Goal: Task Accomplishment & Management: Manage account settings

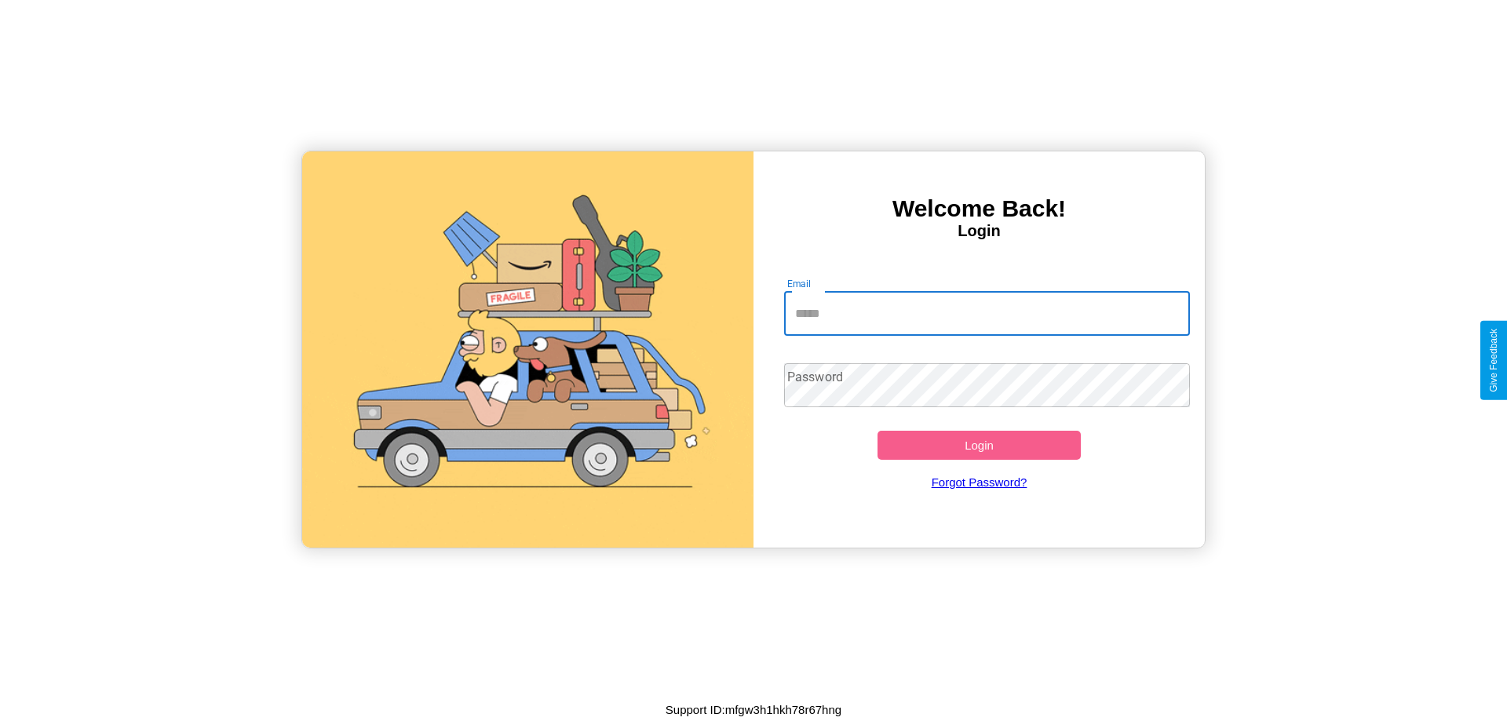
click at [987, 313] on input "Email" at bounding box center [987, 314] width 407 height 44
type input "**********"
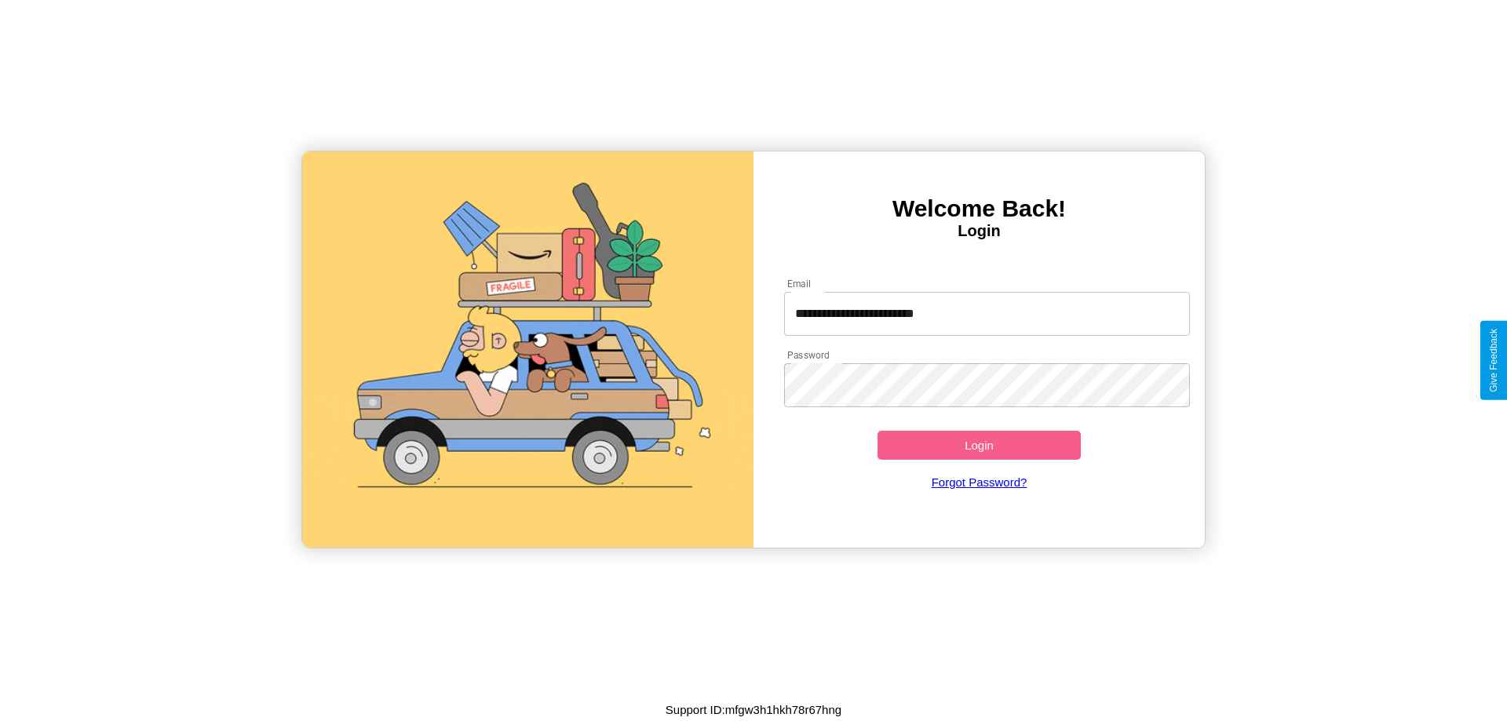
click at [979, 445] on button "Login" at bounding box center [978, 445] width 203 height 29
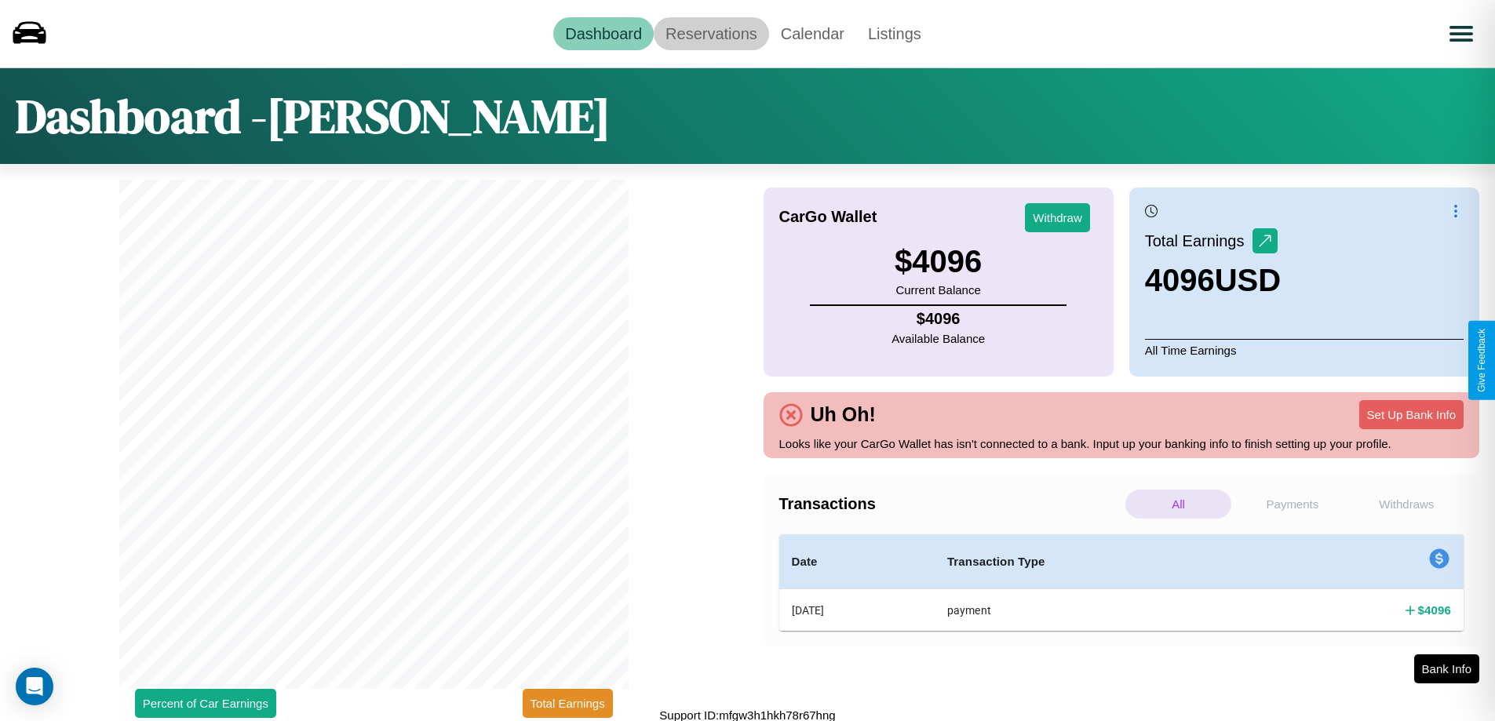
click at [711, 33] on link "Reservations" at bounding box center [711, 33] width 115 height 33
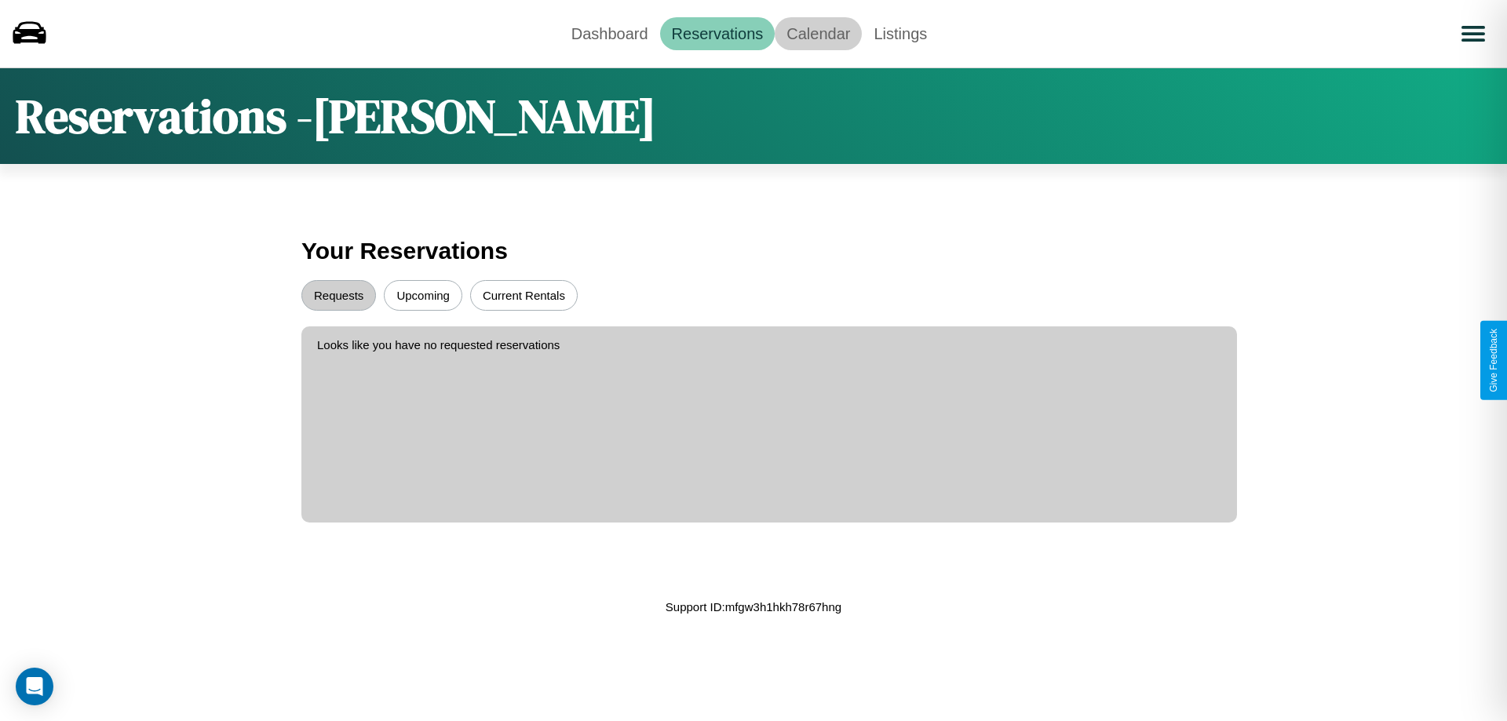
click at [818, 33] on link "Calendar" at bounding box center [818, 33] width 87 height 33
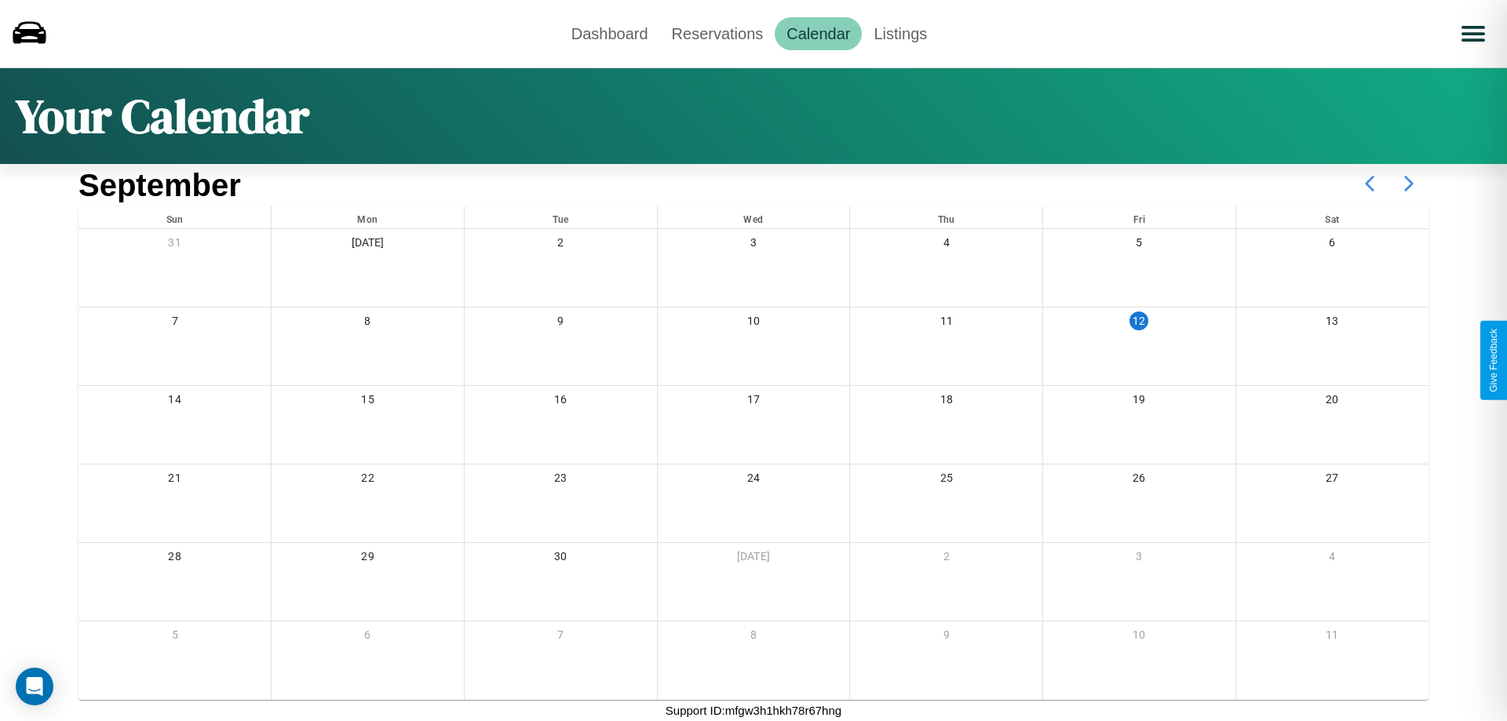
click at [1409, 184] on icon at bounding box center [1408, 183] width 39 height 39
